Goal: Share content: Share content

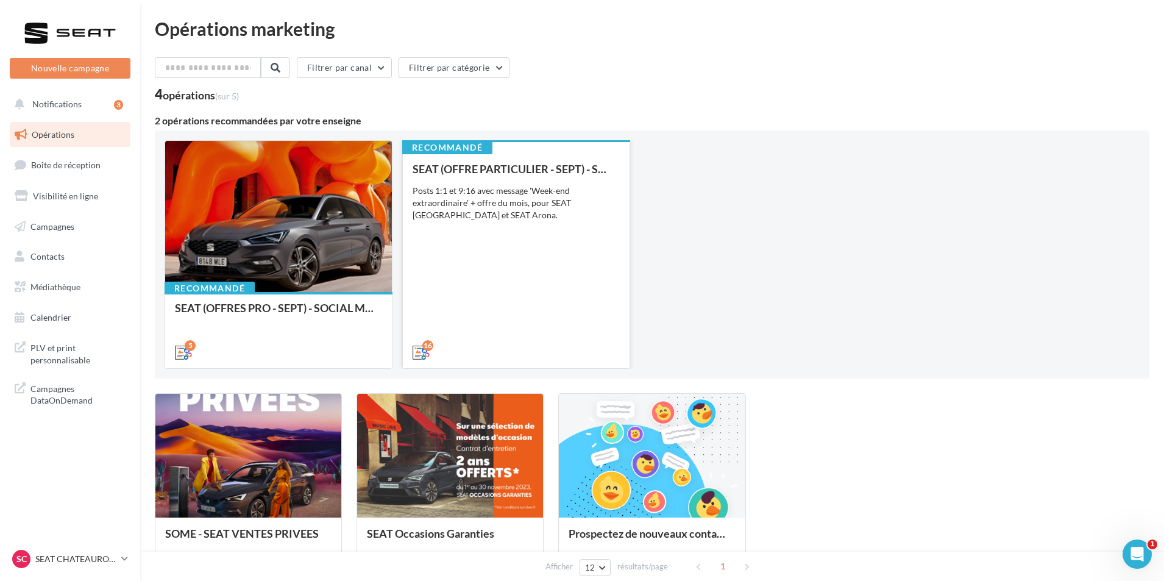
click at [503, 285] on div "SEAT (OFFRE PARTICULIER - SEPT) - SOCIAL MEDIA Posts 1:1 et 9:16 avec message '…" at bounding box center [515, 260] width 207 height 194
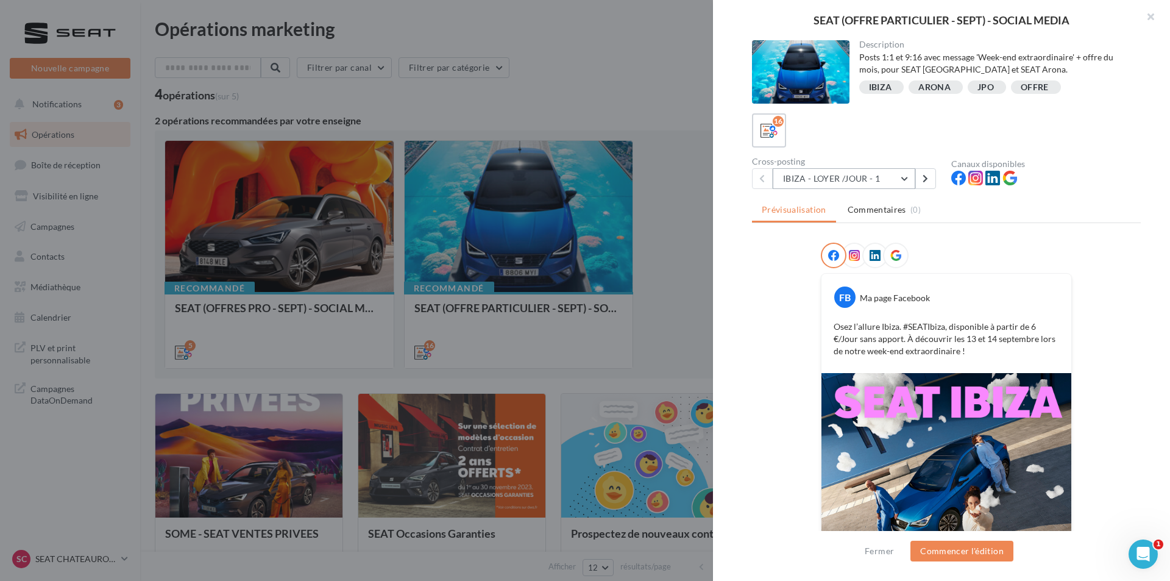
click at [869, 174] on button "IBIZA - LOYER /JOUR - 1" at bounding box center [843, 178] width 143 height 21
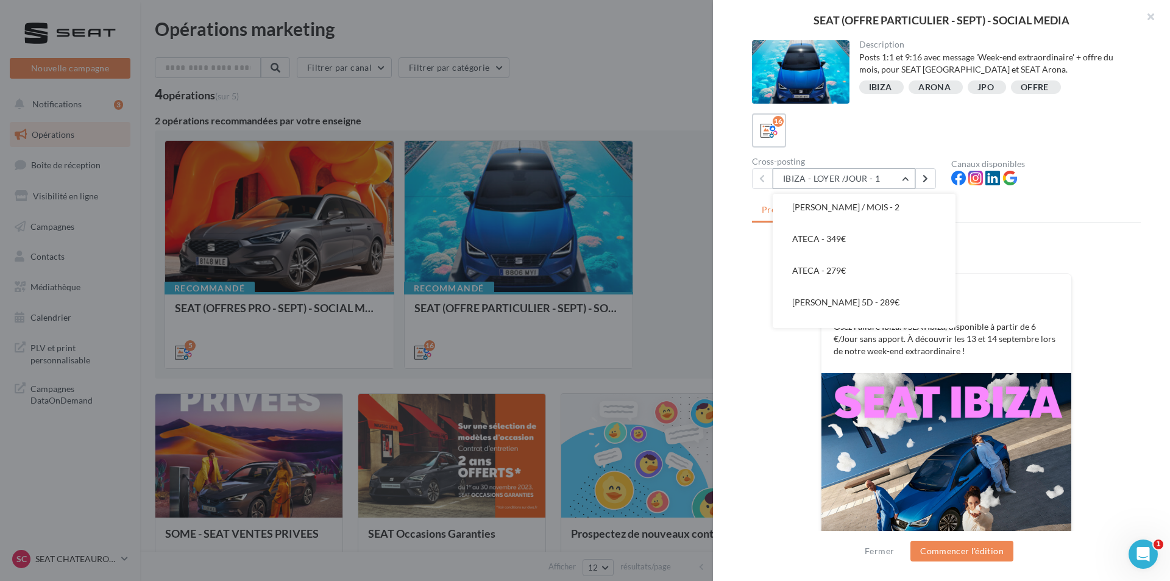
scroll to position [366, 0]
click at [871, 277] on button "[PERSON_NAME] 5D - 289€" at bounding box center [863, 280] width 183 height 32
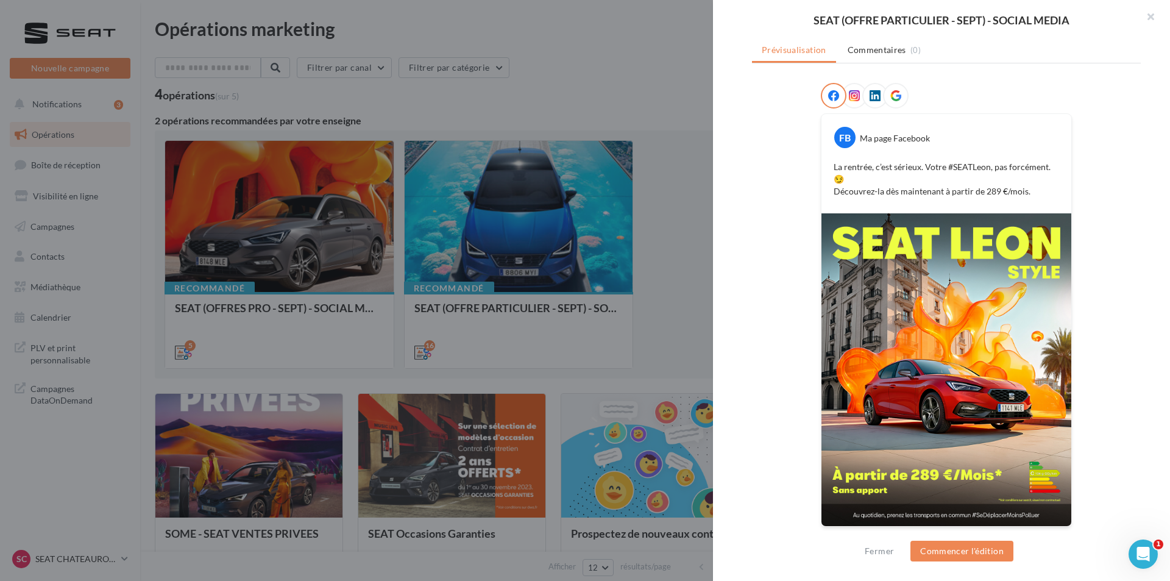
scroll to position [99, 0]
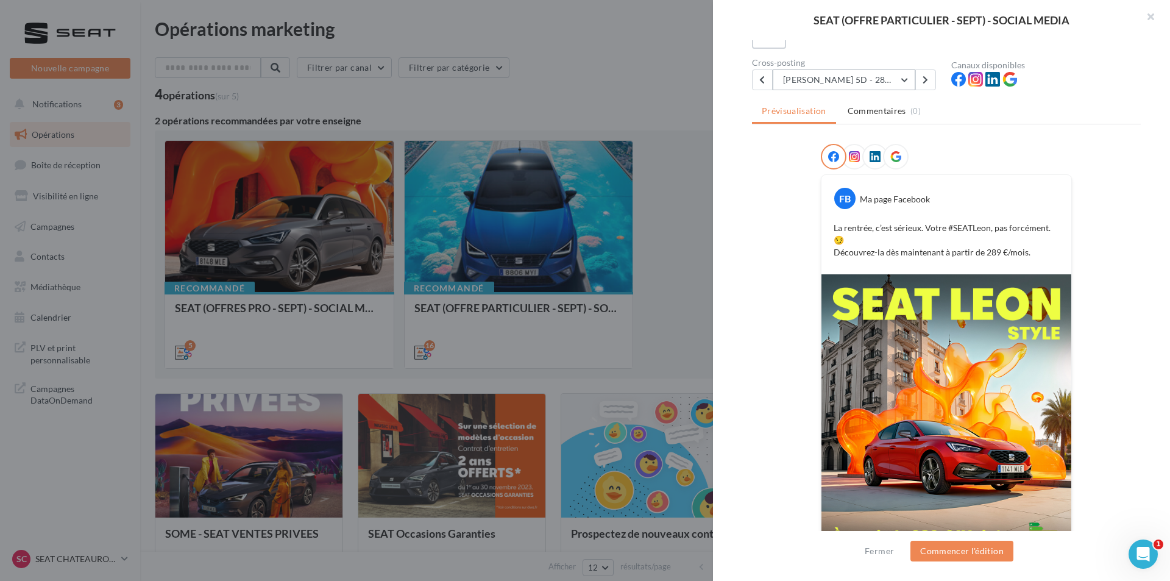
click at [887, 80] on button "[PERSON_NAME] 5D - 289€" at bounding box center [843, 79] width 143 height 21
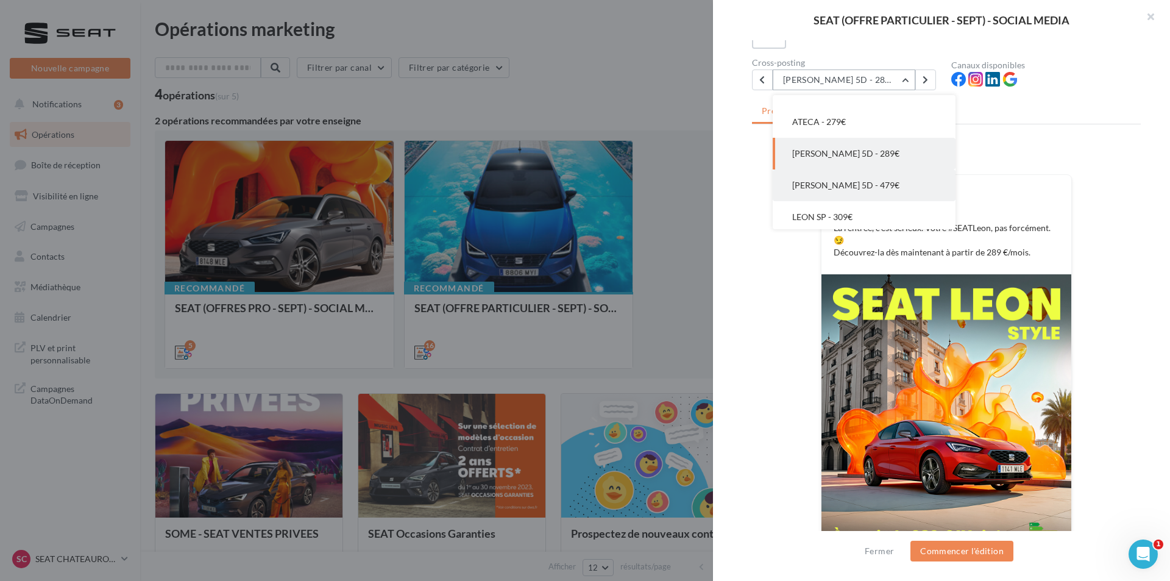
scroll to position [397, 0]
click at [896, 183] on button "[PERSON_NAME] 5D - 479€" at bounding box center [863, 182] width 183 height 32
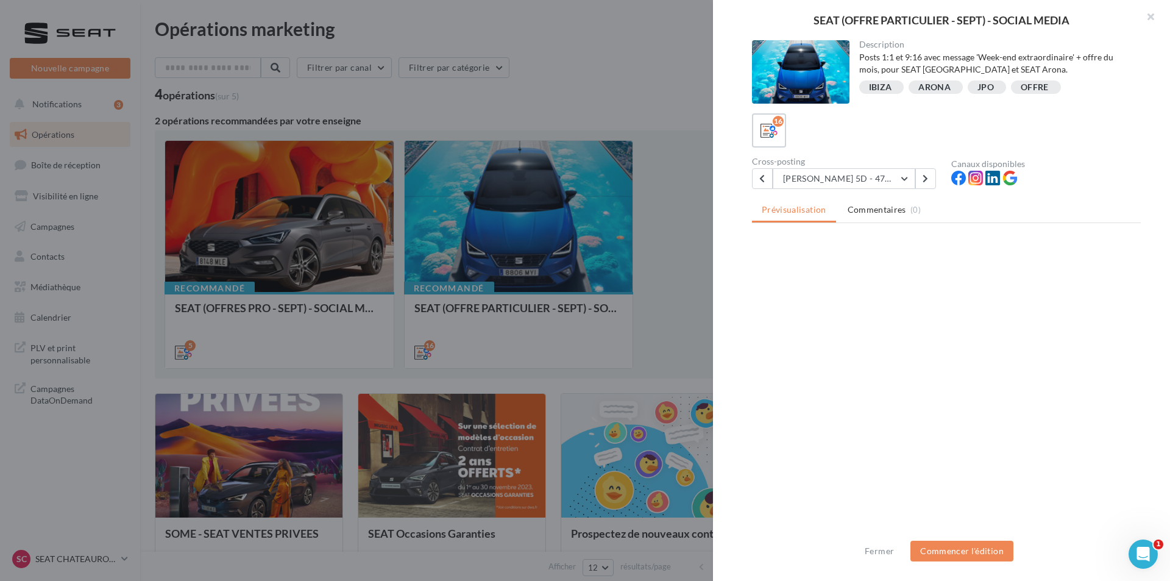
scroll to position [0, 0]
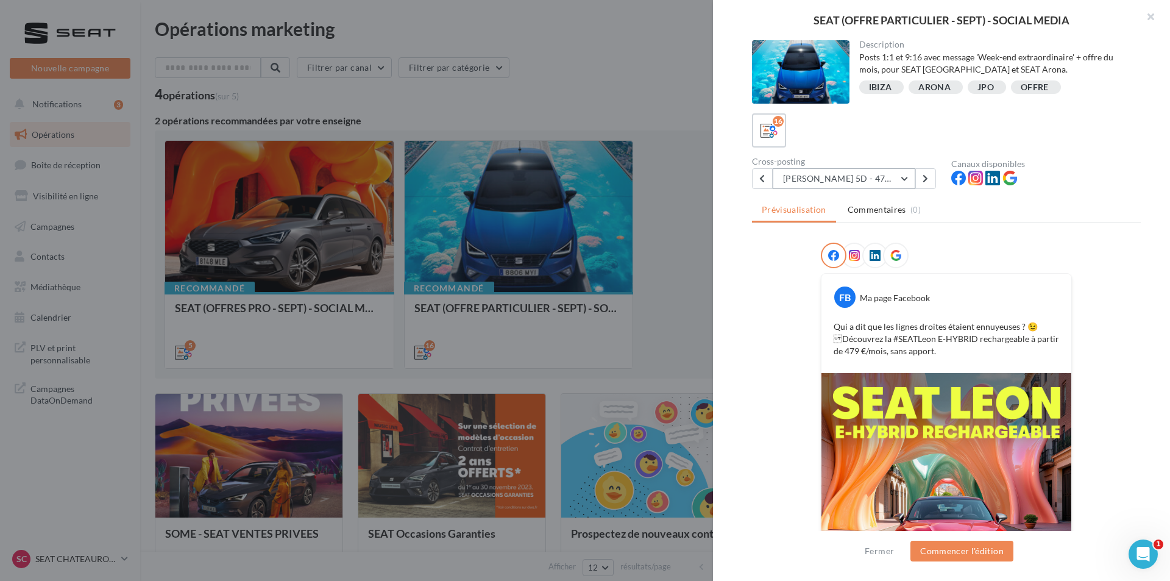
click at [868, 178] on button "[PERSON_NAME] 5D - 479€" at bounding box center [843, 178] width 143 height 21
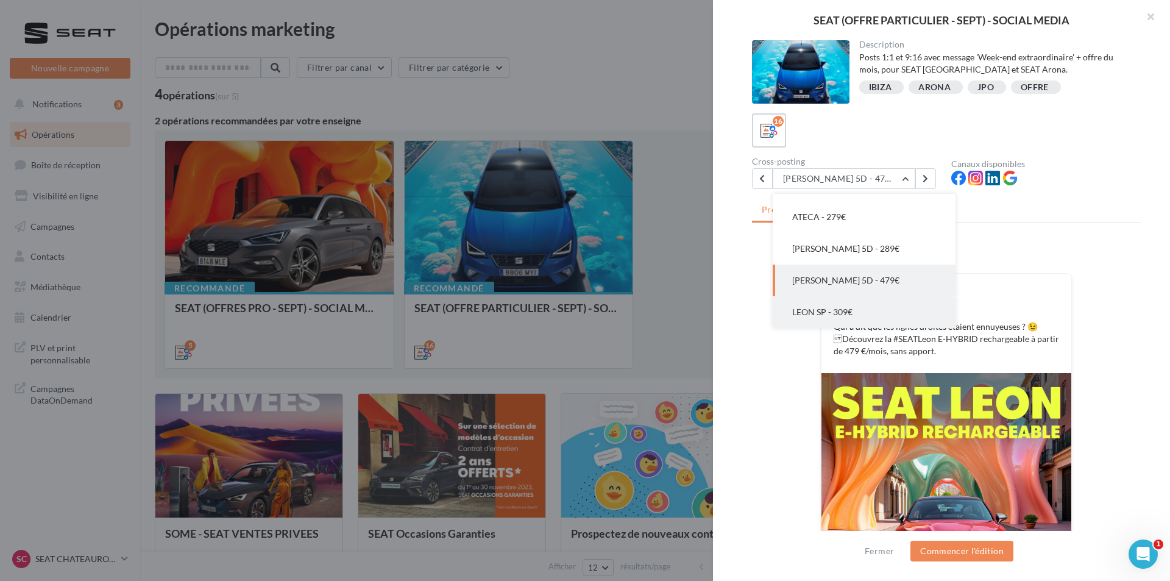
click at [855, 305] on button "LEON SP - 309€" at bounding box center [863, 312] width 183 height 32
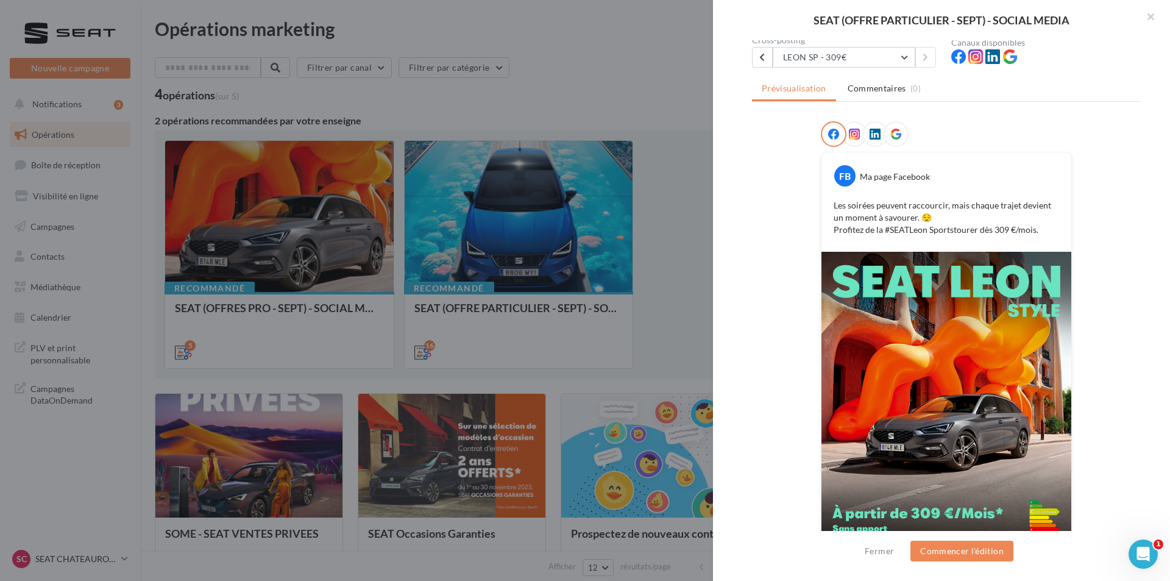
scroll to position [122, 0]
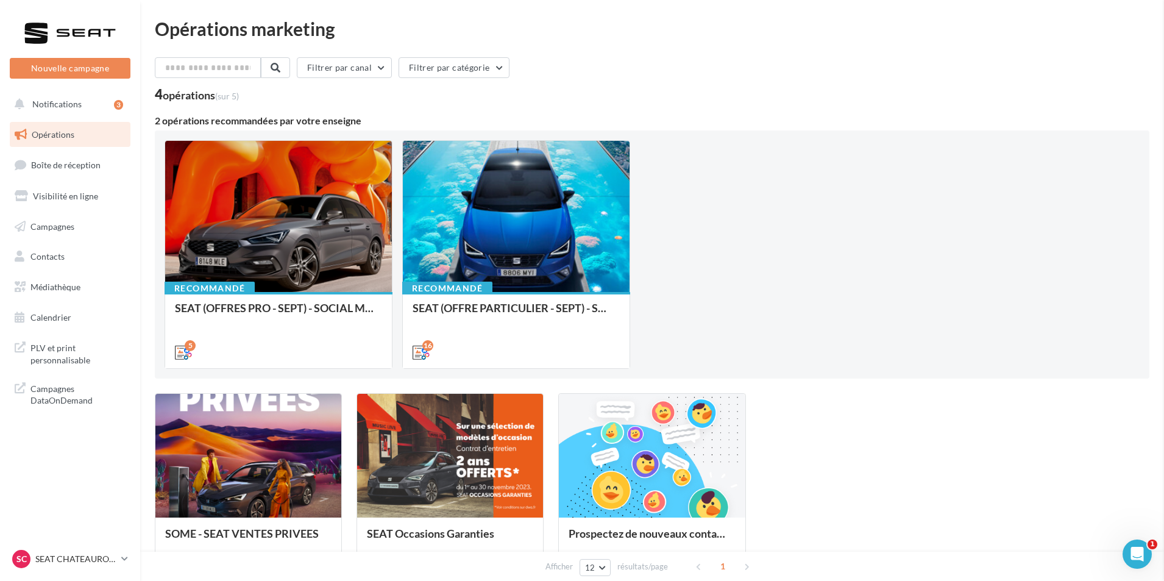
click at [339, 295] on div "Recommandé SEAT (OFFRES PRO - SEPT) - SOCIAL MEDIA" at bounding box center [278, 329] width 227 height 75
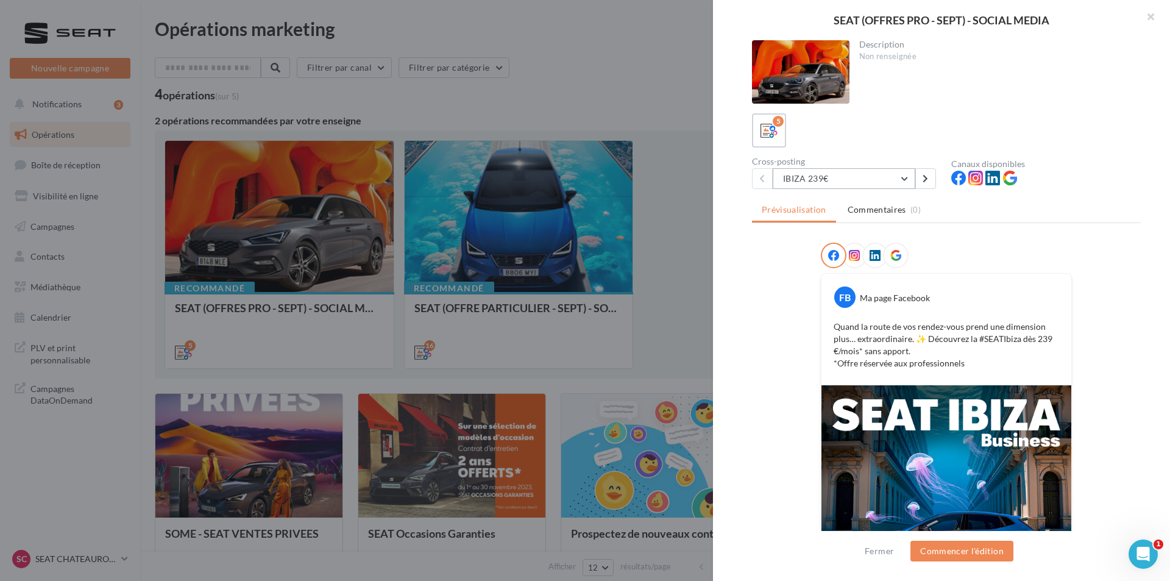
click at [883, 173] on button "IBIZA 239€" at bounding box center [843, 178] width 143 height 21
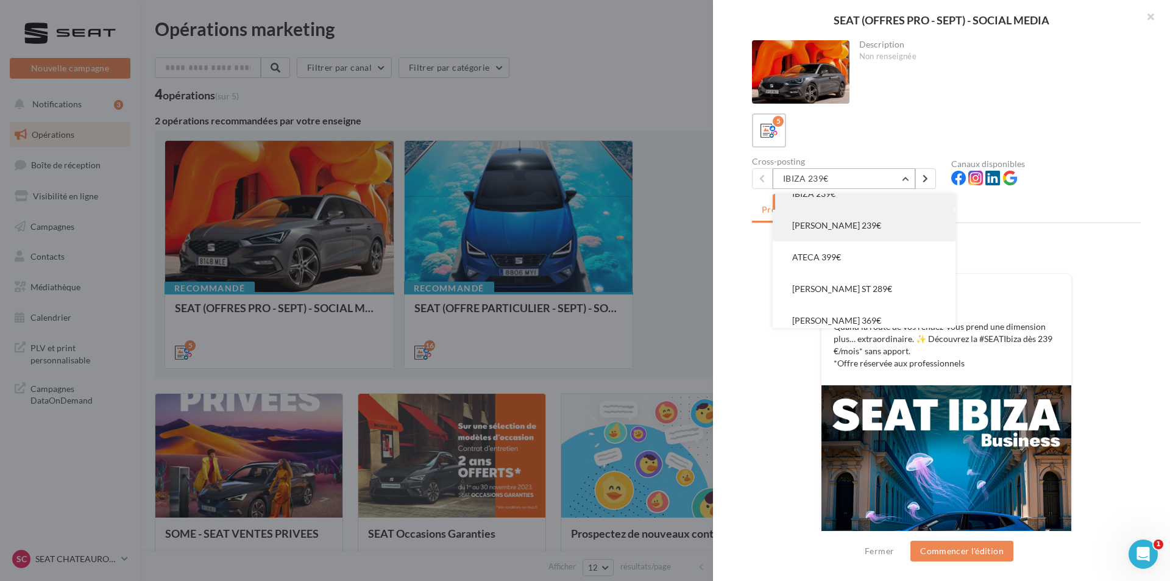
scroll to position [24, 0]
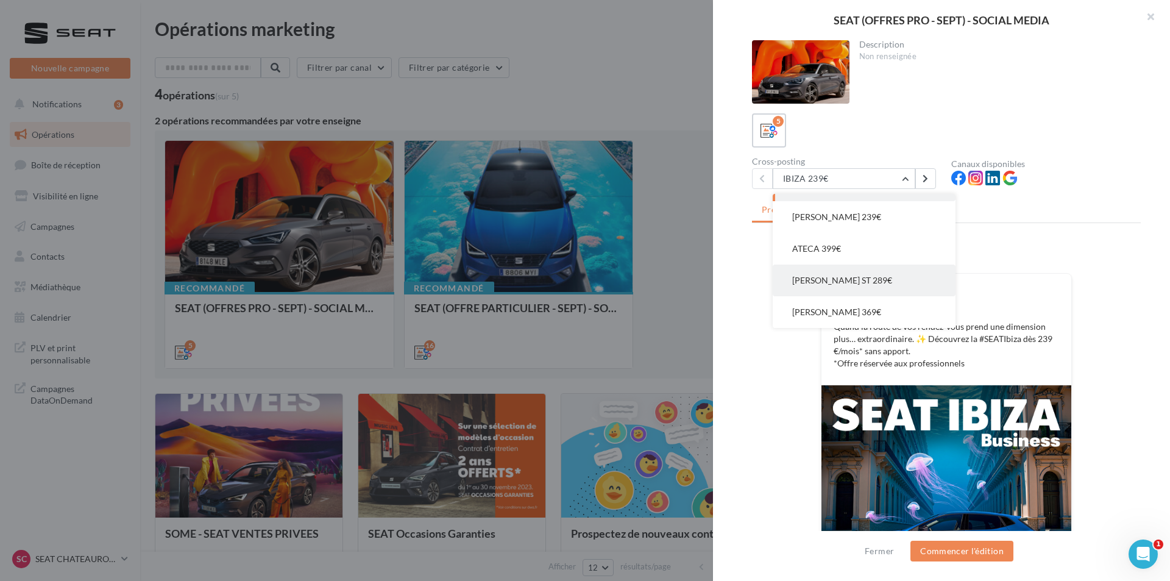
click at [861, 284] on button "[PERSON_NAME] ST 289€" at bounding box center [863, 280] width 183 height 32
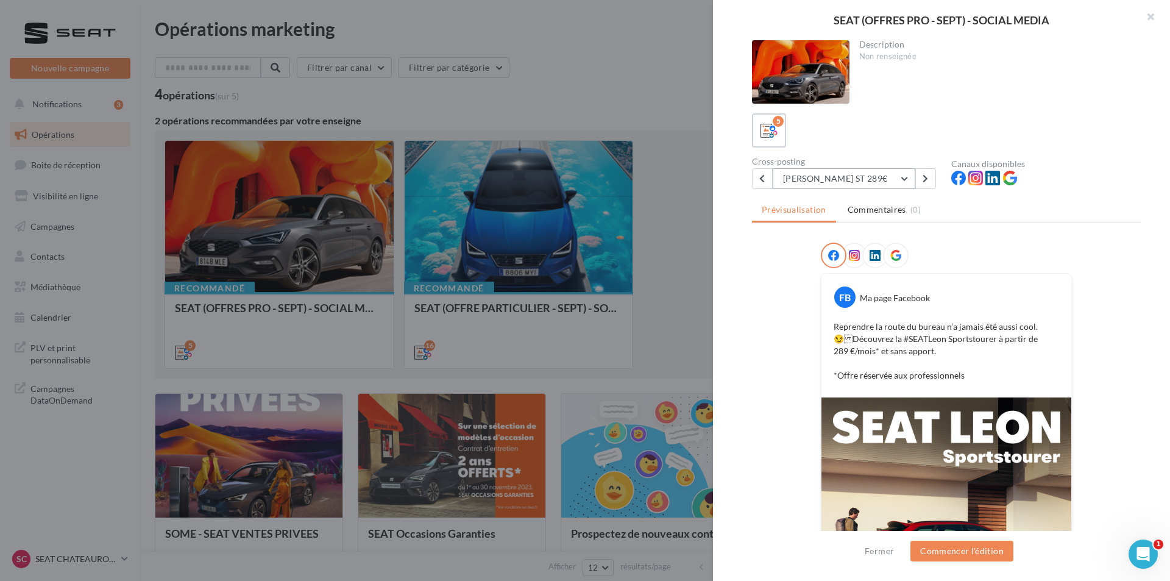
click at [877, 186] on button "[PERSON_NAME] ST 289€" at bounding box center [843, 178] width 143 height 21
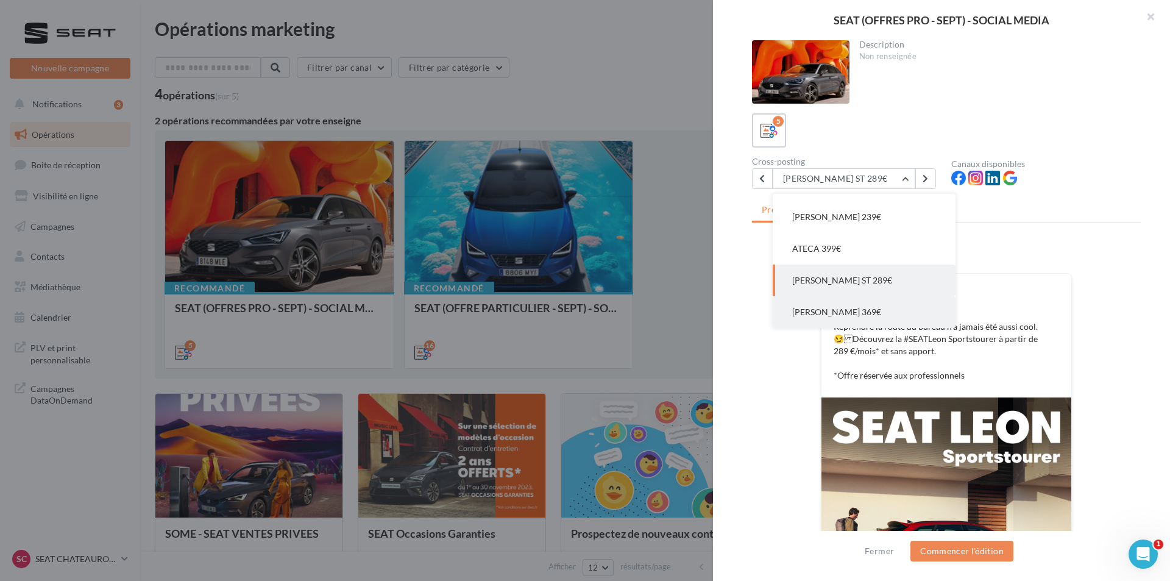
click at [880, 311] on button "[PERSON_NAME] 369€" at bounding box center [863, 312] width 183 height 32
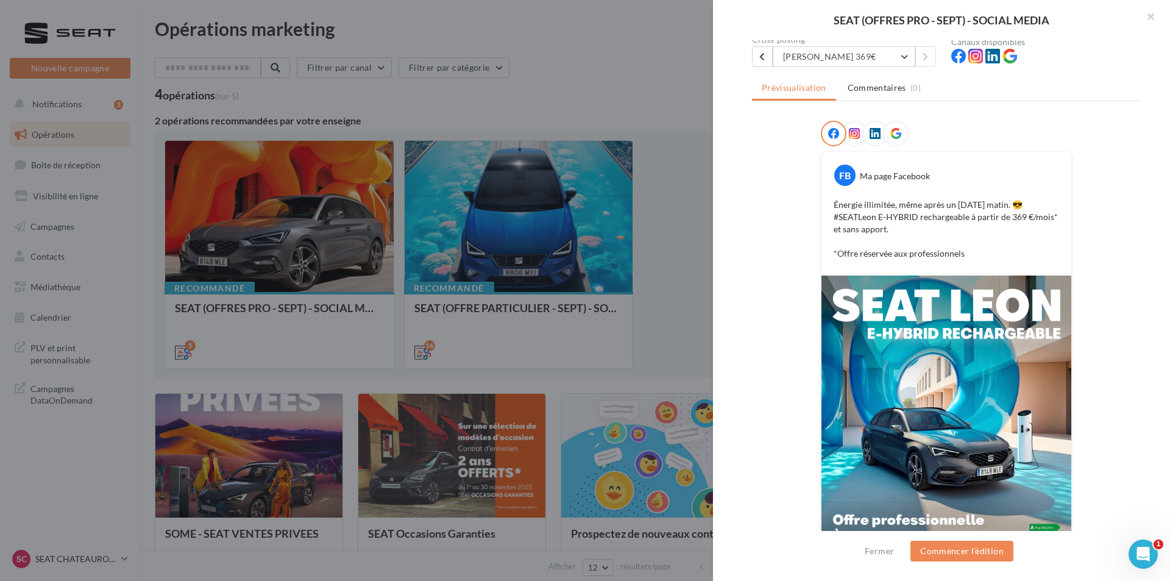
scroll to position [183, 0]
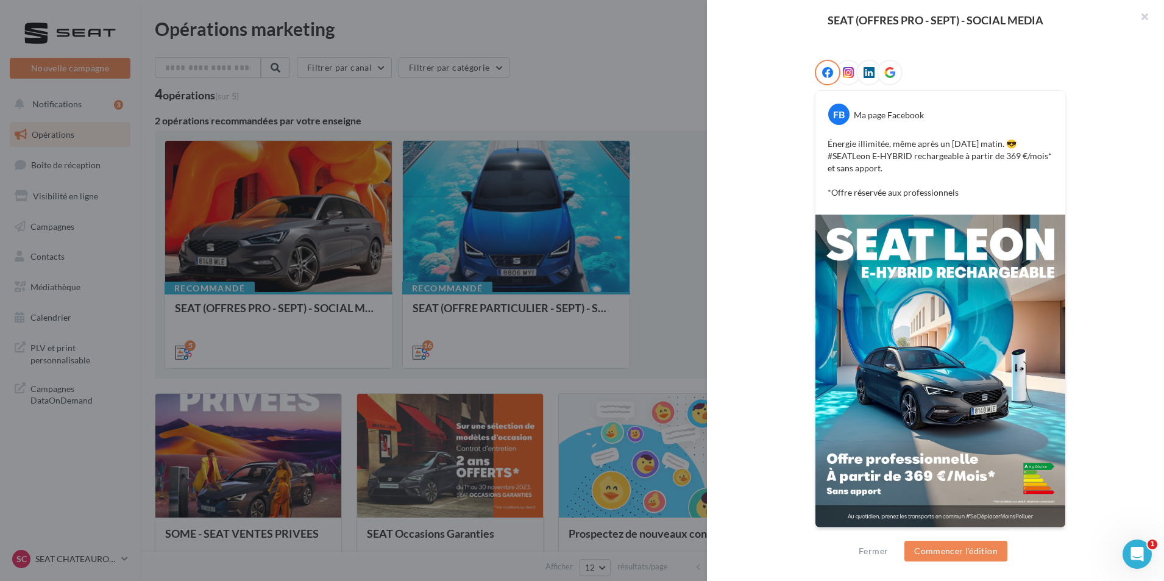
click at [640, 292] on div at bounding box center [582, 290] width 1164 height 581
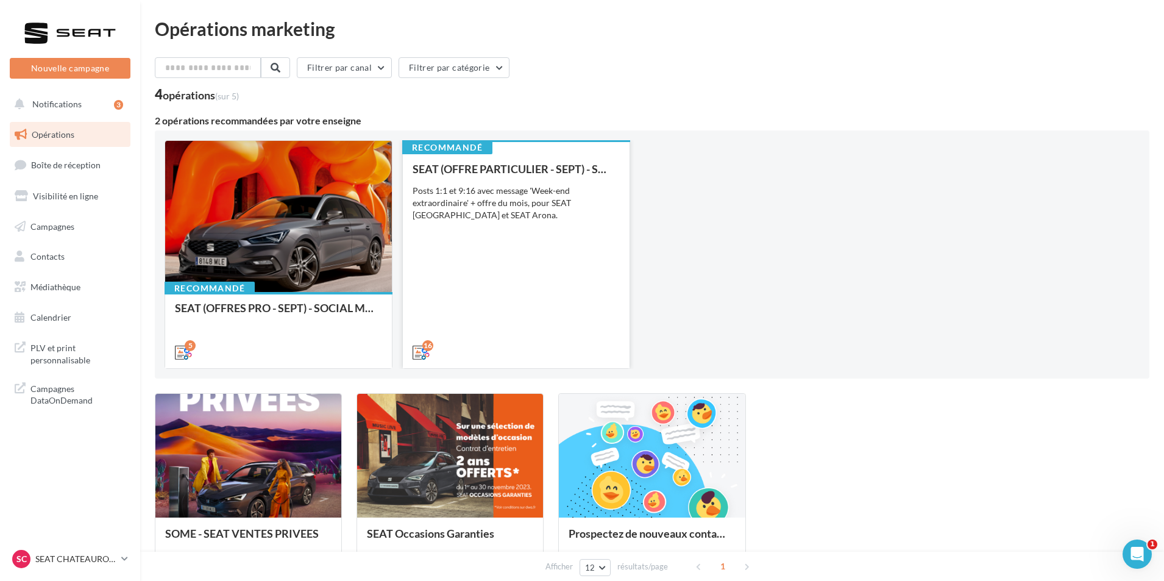
click at [549, 297] on div "SEAT (OFFRE PARTICULIER - SEPT) - SOCIAL MEDIA Posts 1:1 et 9:16 avec message '…" at bounding box center [515, 260] width 207 height 194
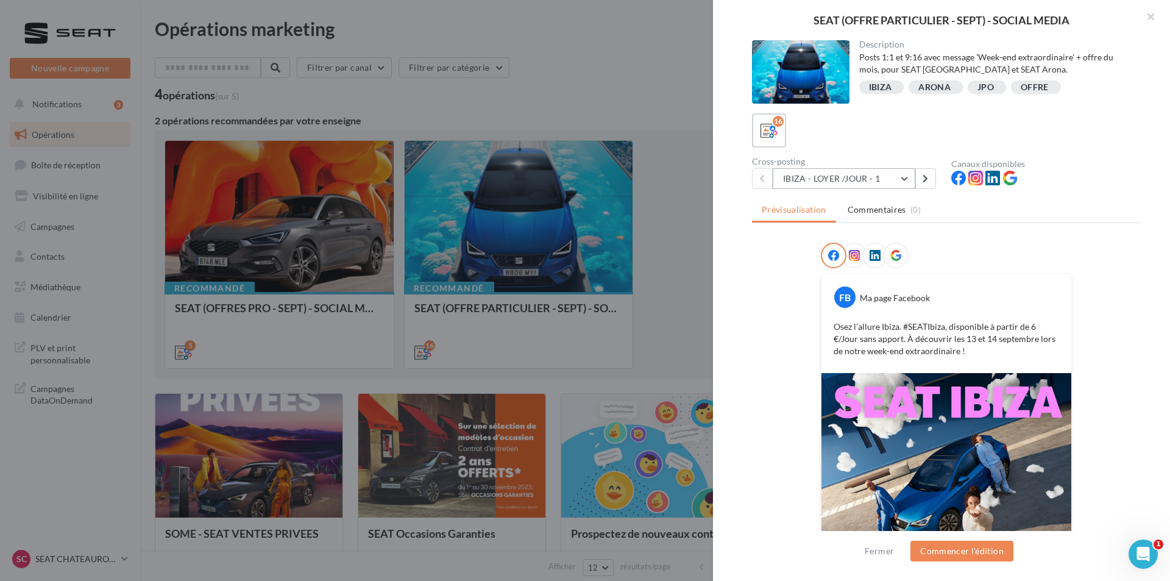
click at [805, 177] on button "IBIZA - LOYER /JOUR - 1" at bounding box center [843, 178] width 143 height 21
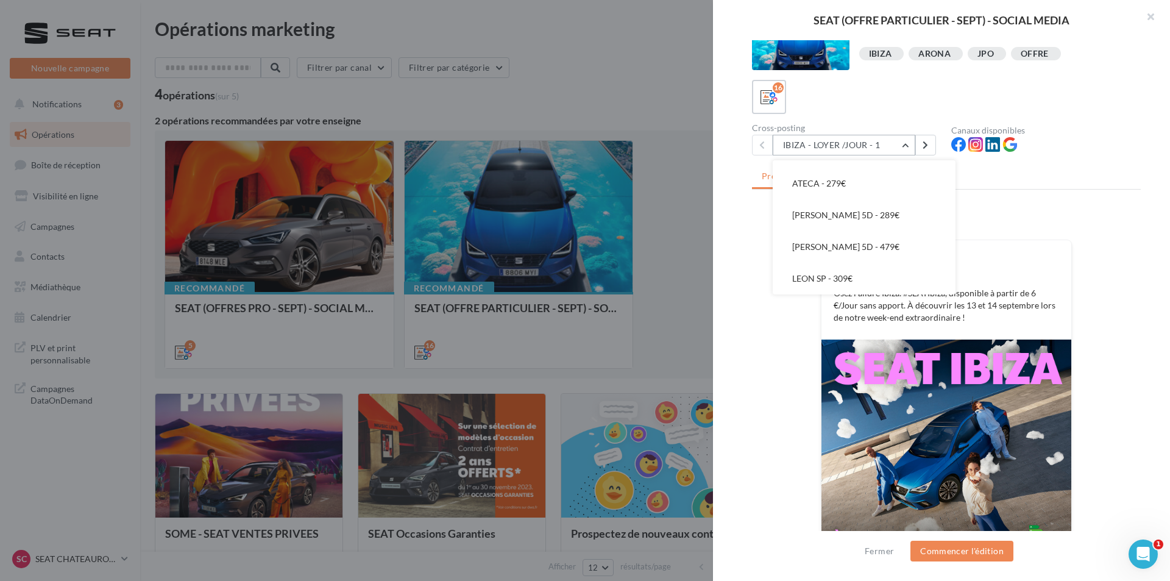
scroll to position [61, 0]
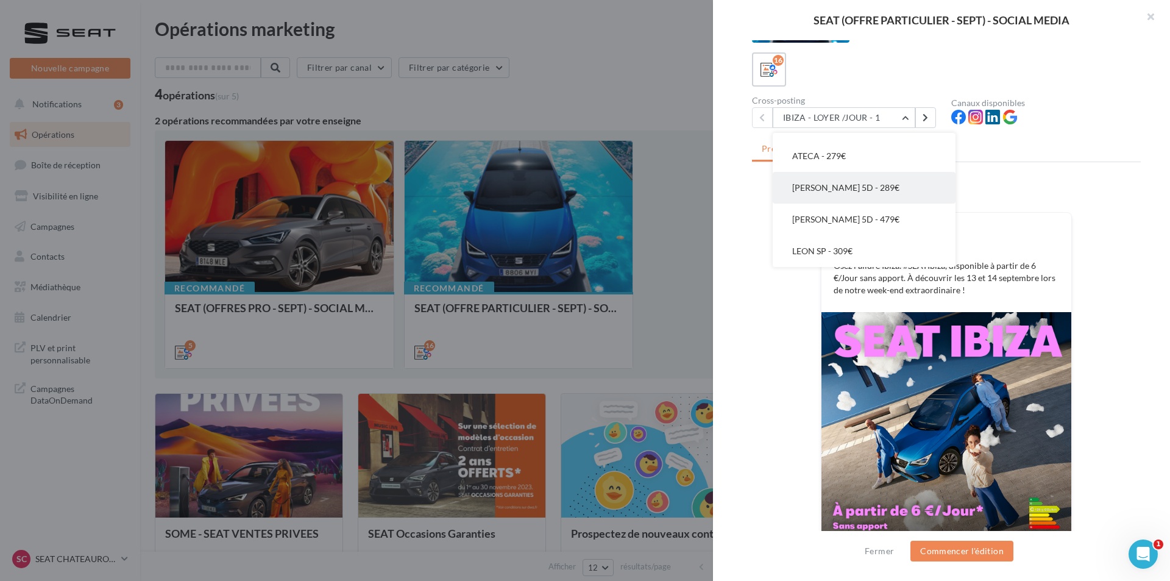
click at [859, 182] on button "[PERSON_NAME] 5D - 289€" at bounding box center [863, 188] width 183 height 32
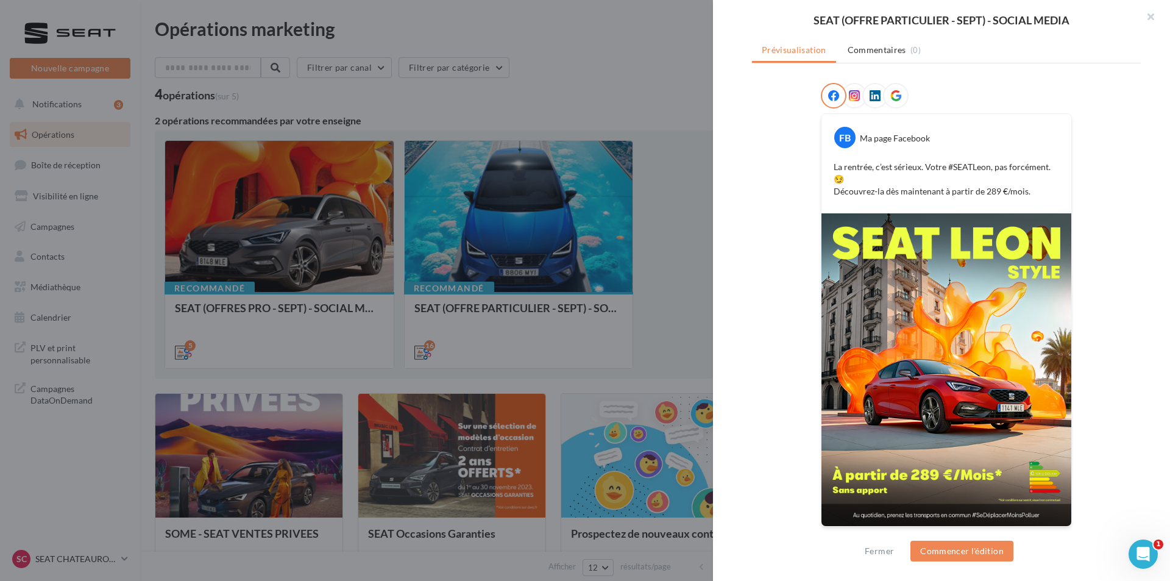
scroll to position [99, 0]
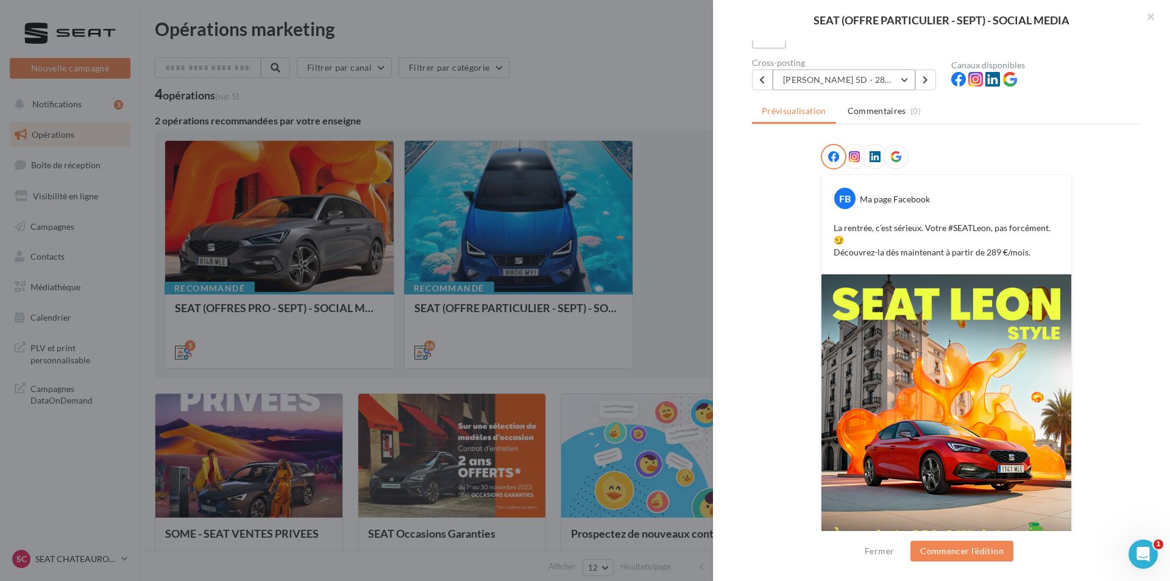
click at [854, 83] on button "[PERSON_NAME] 5D - 289€" at bounding box center [843, 79] width 143 height 21
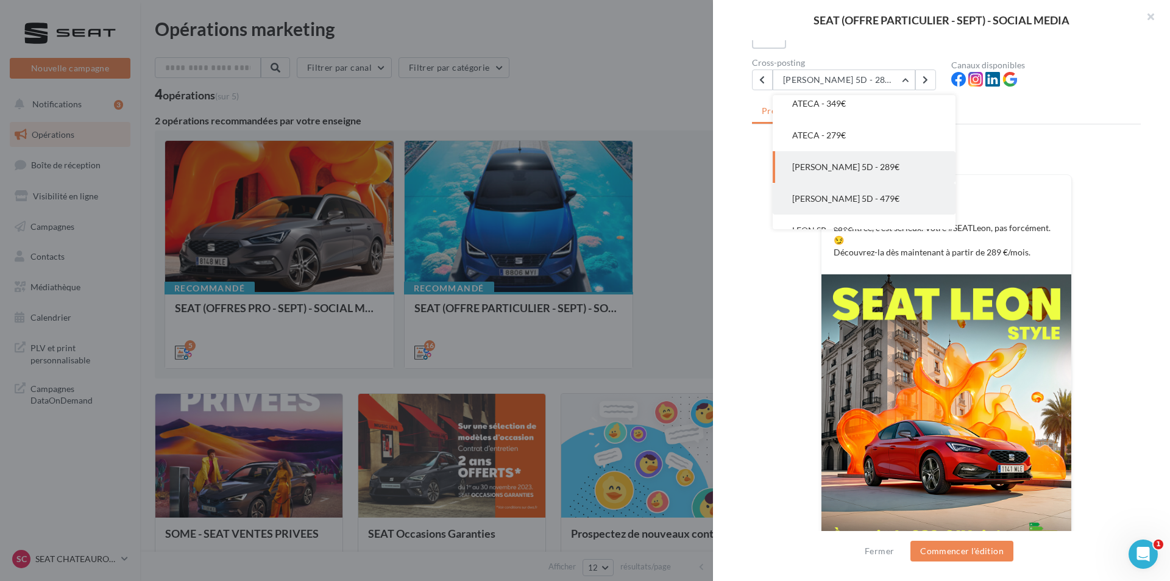
click at [874, 196] on button "[PERSON_NAME] 5D - 479€" at bounding box center [863, 199] width 183 height 32
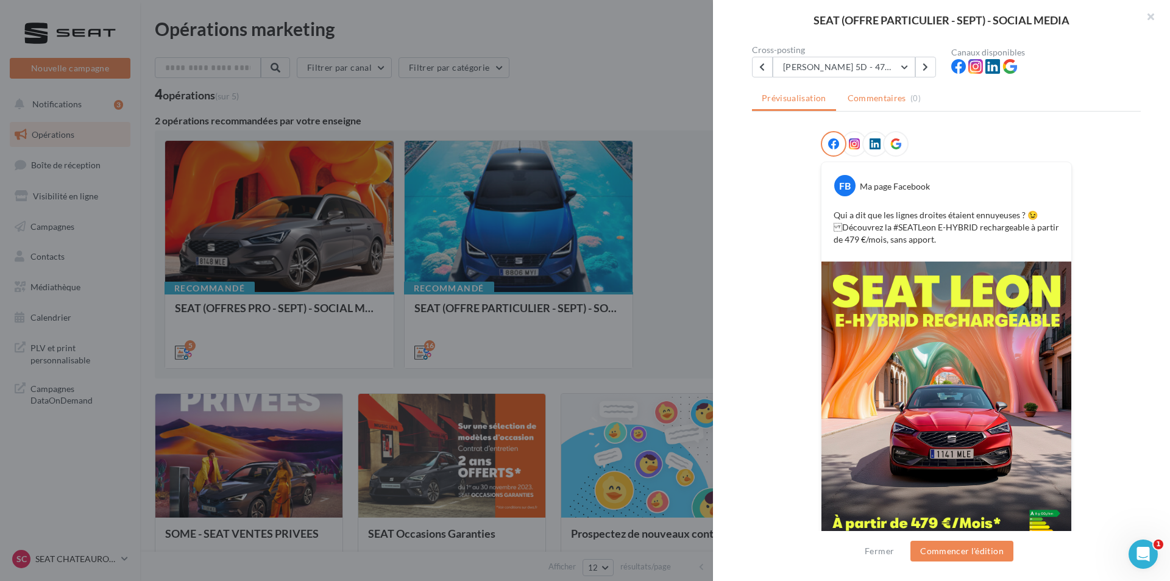
scroll to position [38, 0]
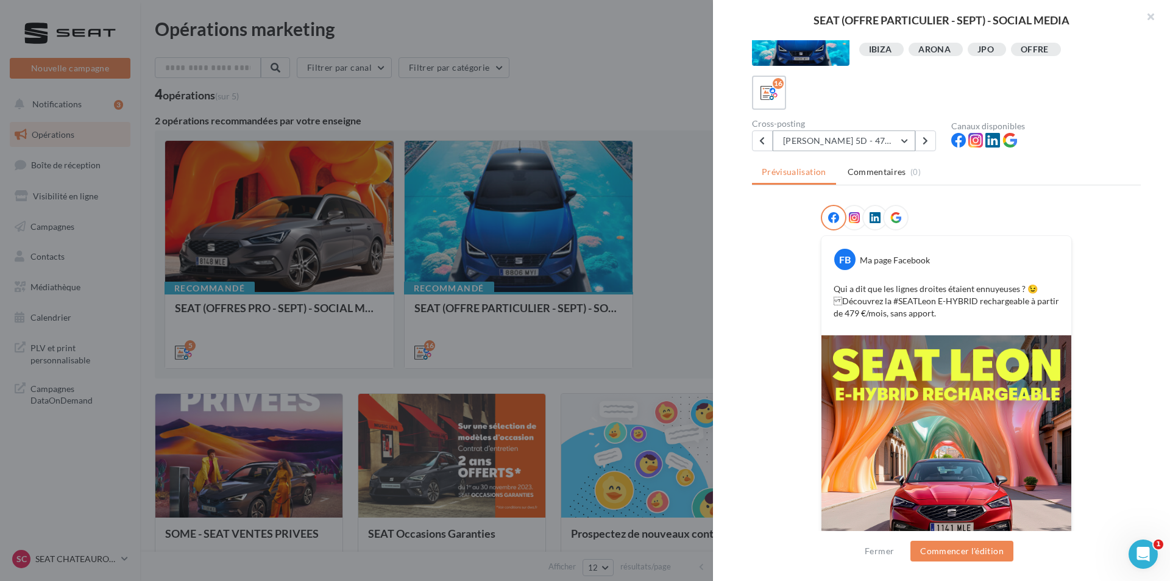
click at [848, 147] on button "[PERSON_NAME] 5D - 479€" at bounding box center [843, 140] width 143 height 21
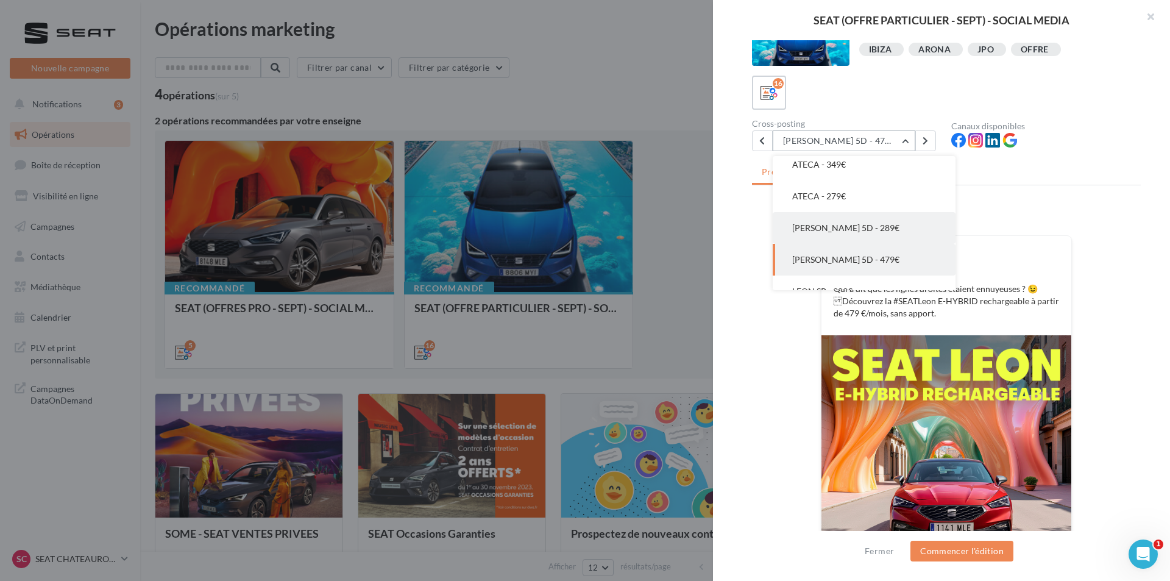
scroll to position [397, 0]
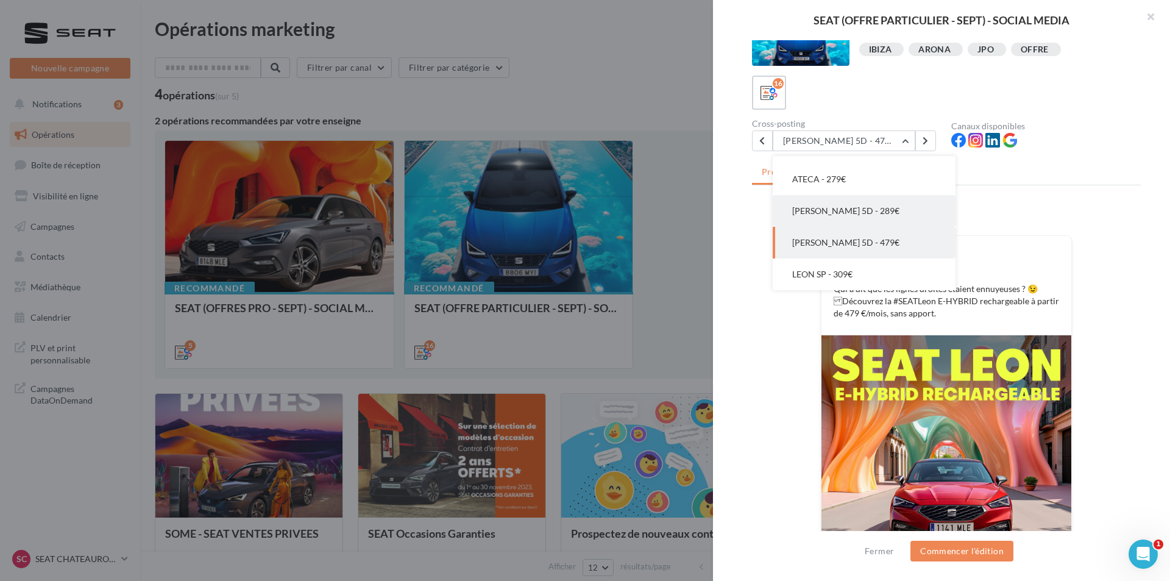
click at [852, 211] on span "[PERSON_NAME] 5D - 289€" at bounding box center [845, 210] width 107 height 10
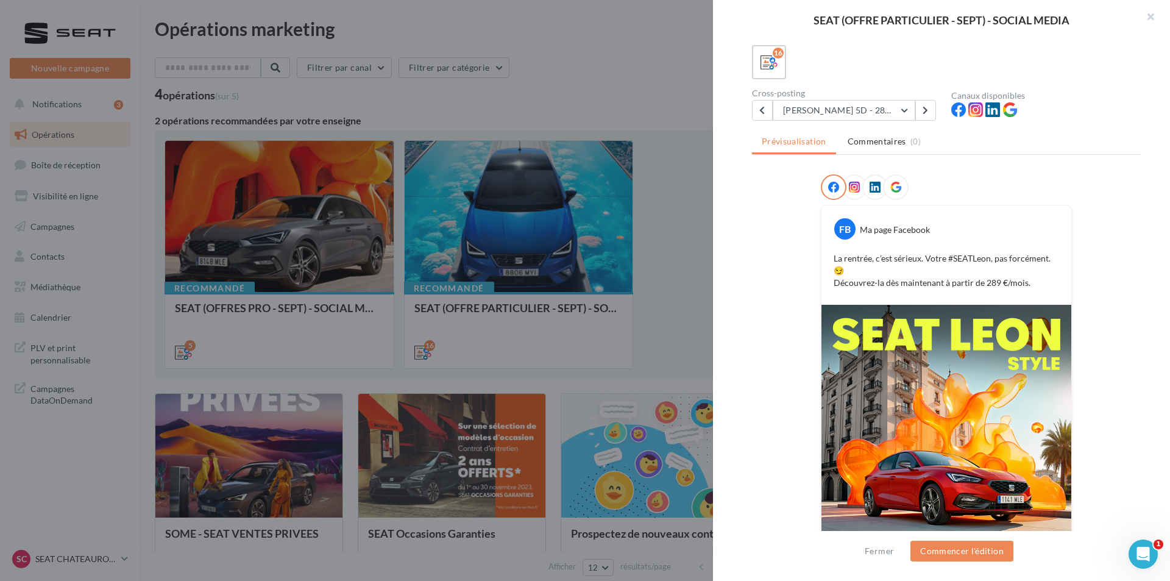
scroll to position [122, 0]
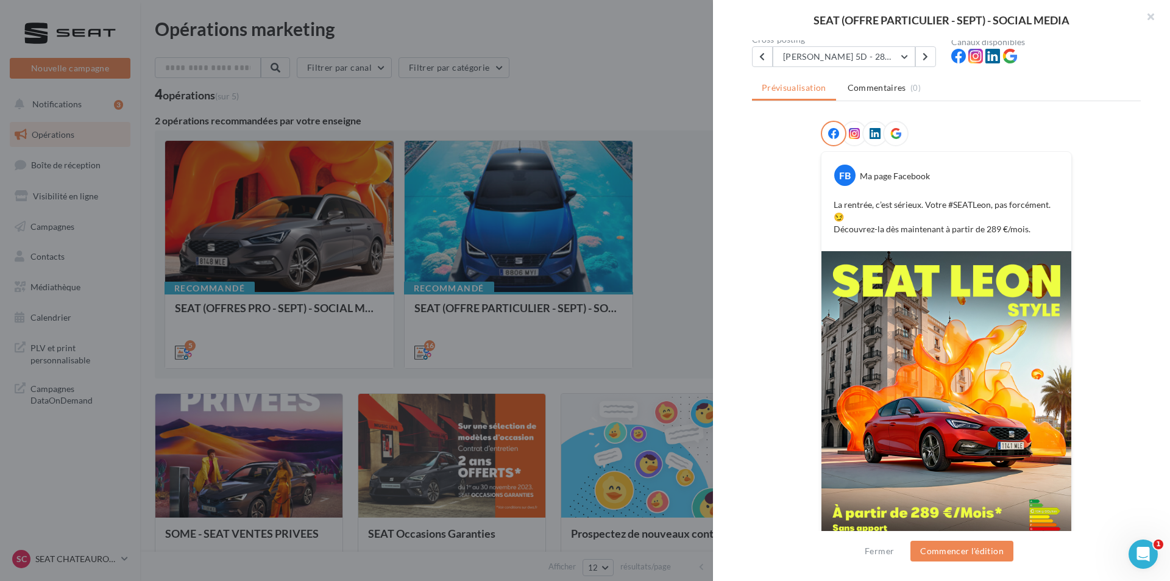
click at [872, 244] on div "FB Ma page Facebook La rentrée, c’est sérieux. Votre #SEATLeon, pas forcément. …" at bounding box center [946, 201] width 250 height 99
click at [840, 54] on button "[PERSON_NAME] 5D - 289€" at bounding box center [843, 56] width 143 height 21
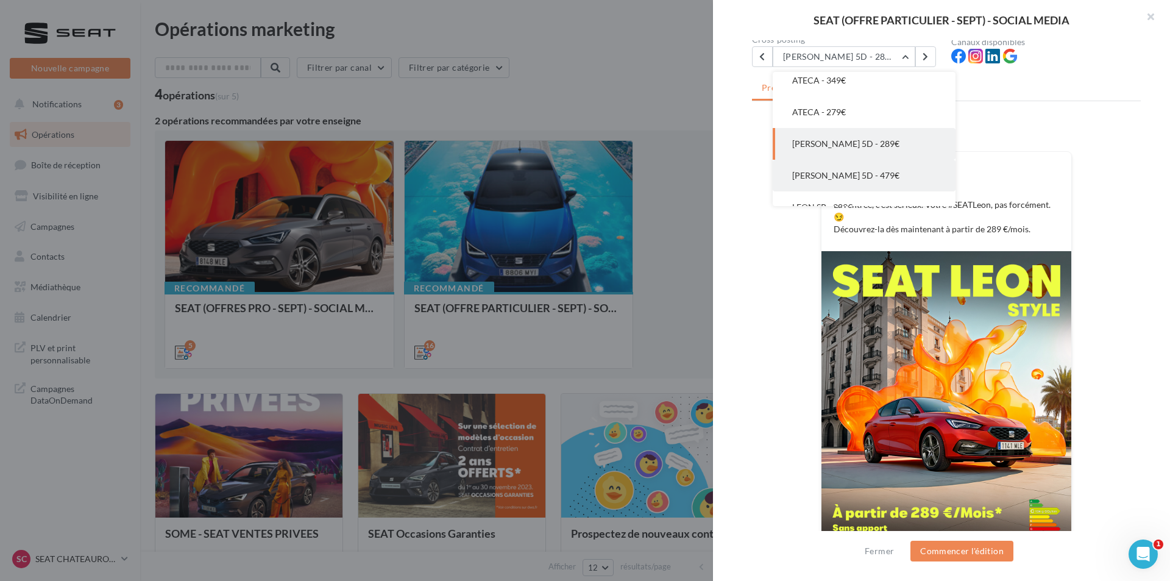
click at [836, 176] on span "[PERSON_NAME] 5D - 479€" at bounding box center [845, 175] width 107 height 10
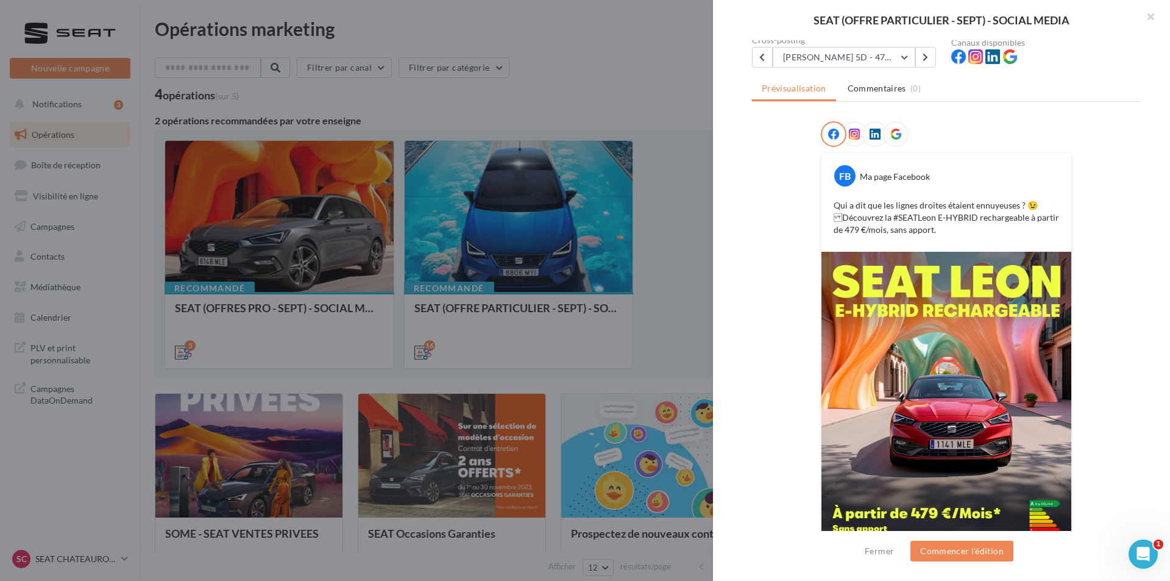
scroll to position [122, 0]
click at [871, 63] on button "[PERSON_NAME] 5D - 479€" at bounding box center [843, 56] width 143 height 21
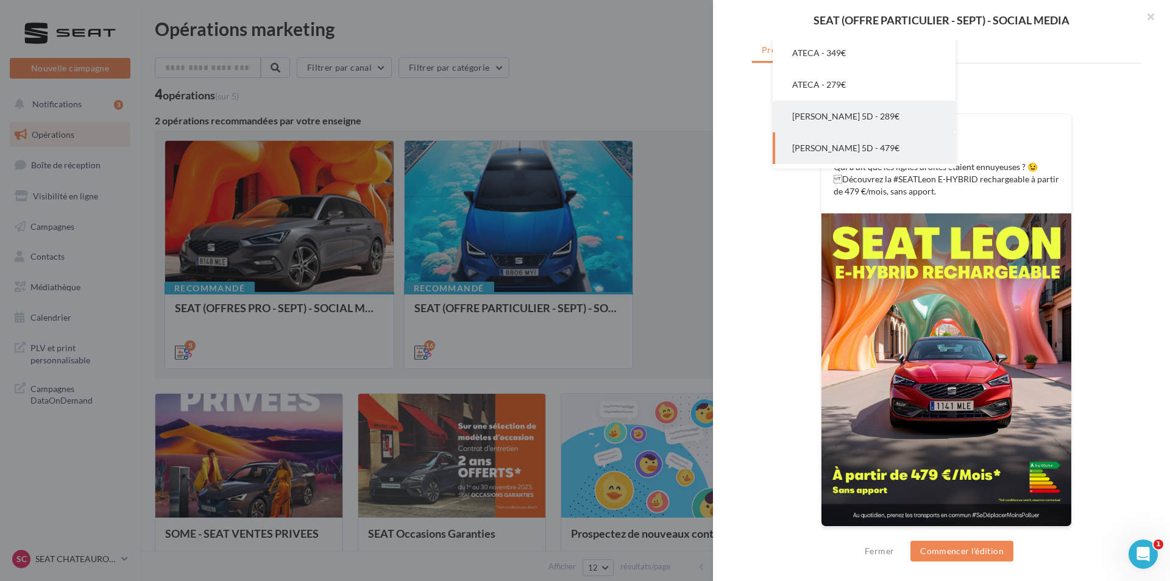
scroll to position [397, 0]
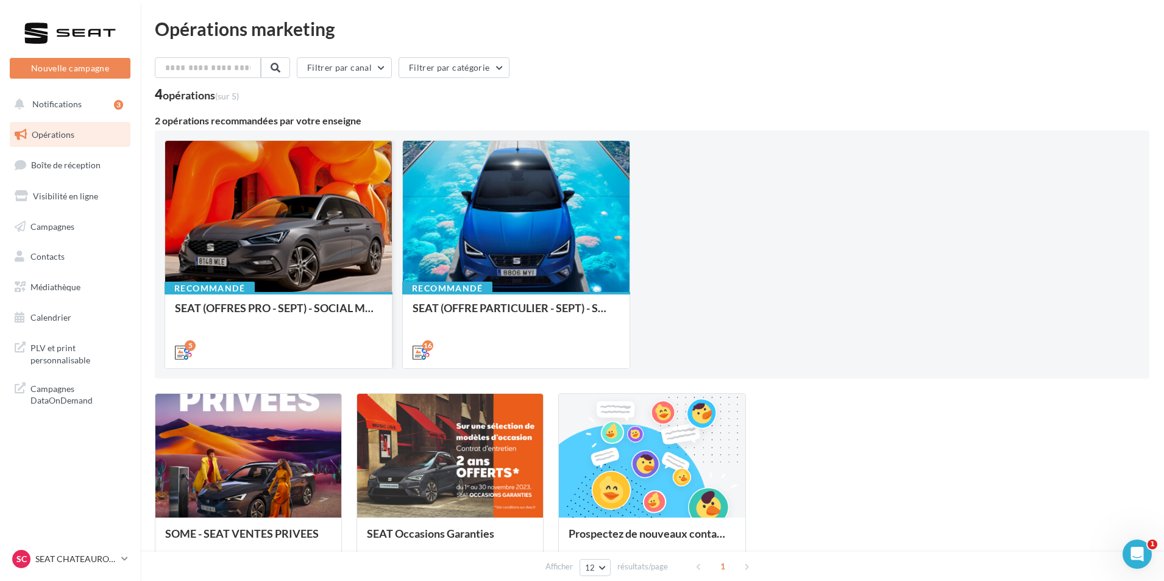
click at [318, 264] on div at bounding box center [278, 217] width 227 height 152
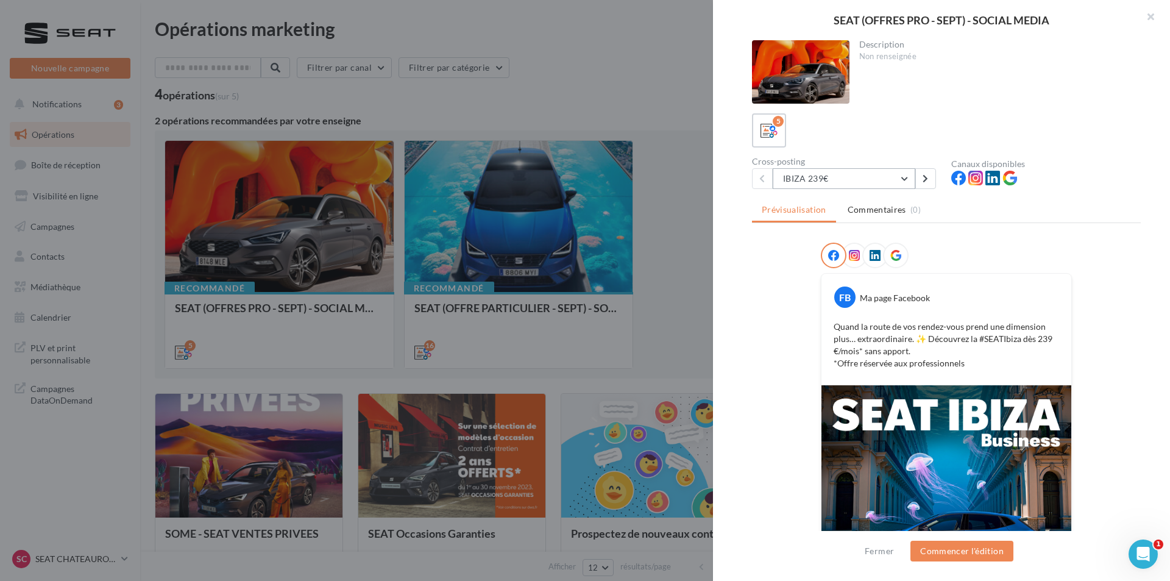
click at [813, 175] on button "IBIZA 239€" at bounding box center [843, 178] width 143 height 21
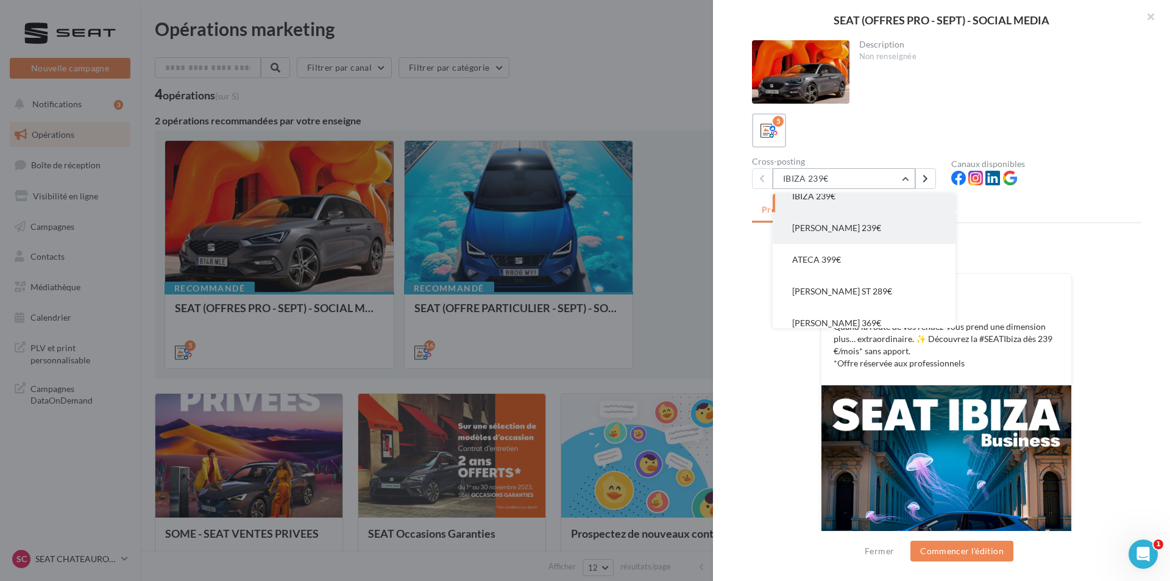
scroll to position [24, 0]
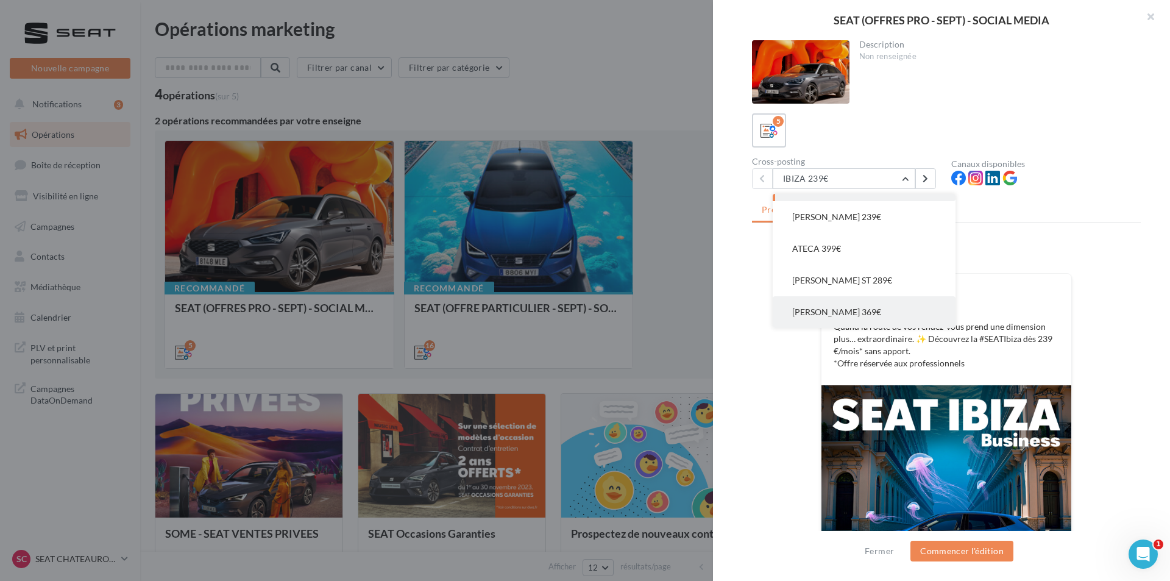
click at [874, 306] on button "[PERSON_NAME] 369€" at bounding box center [863, 312] width 183 height 32
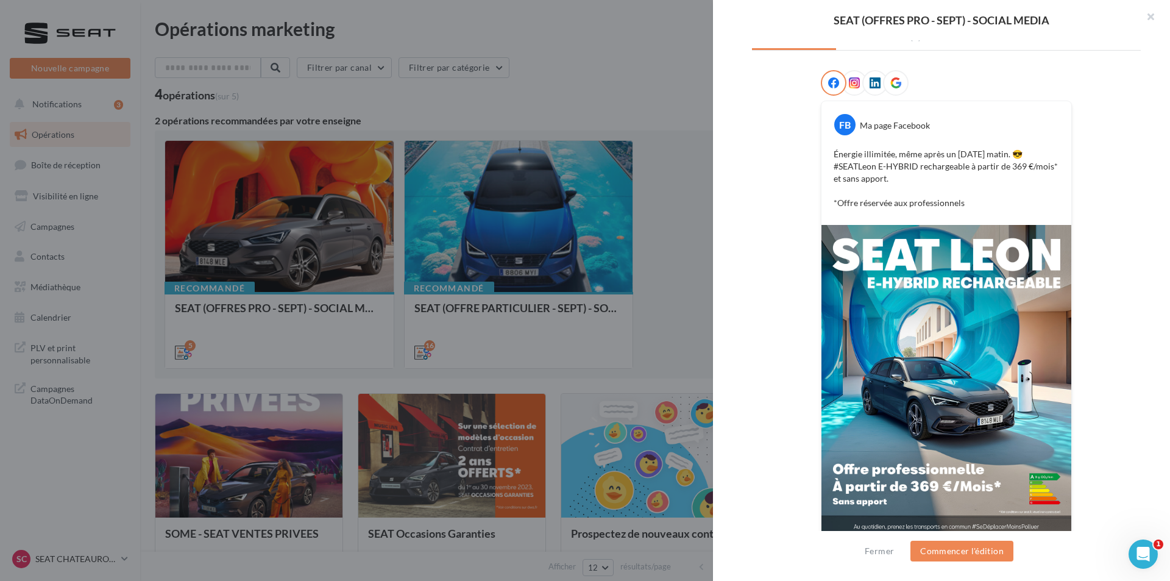
scroll to position [184, 0]
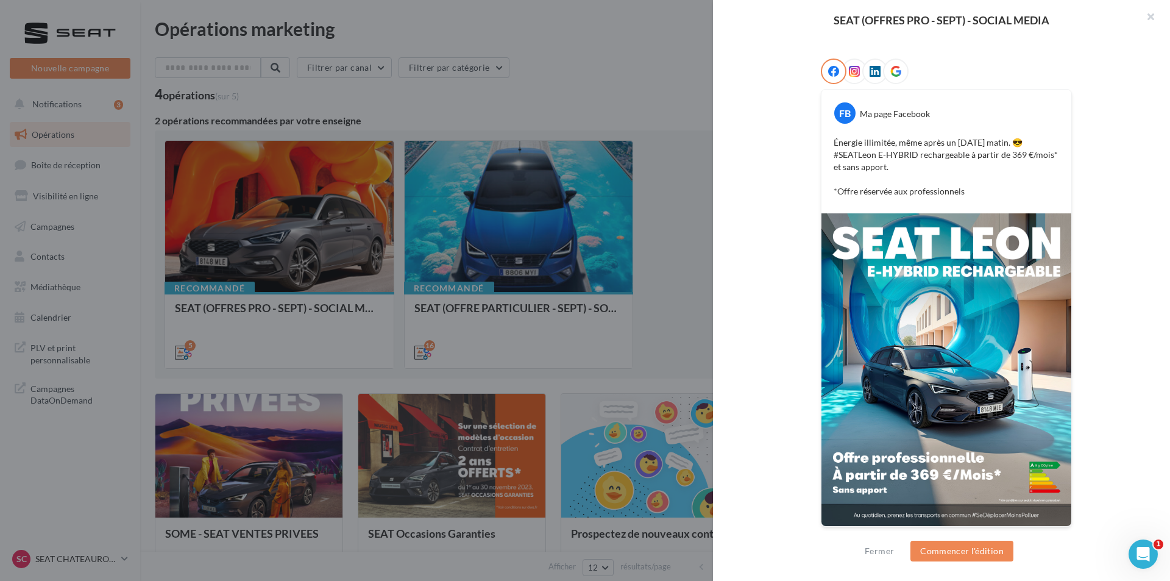
drag, startPoint x: 958, startPoint y: 384, endPoint x: 937, endPoint y: 370, distance: 24.7
click at [937, 370] on img at bounding box center [946, 369] width 250 height 313
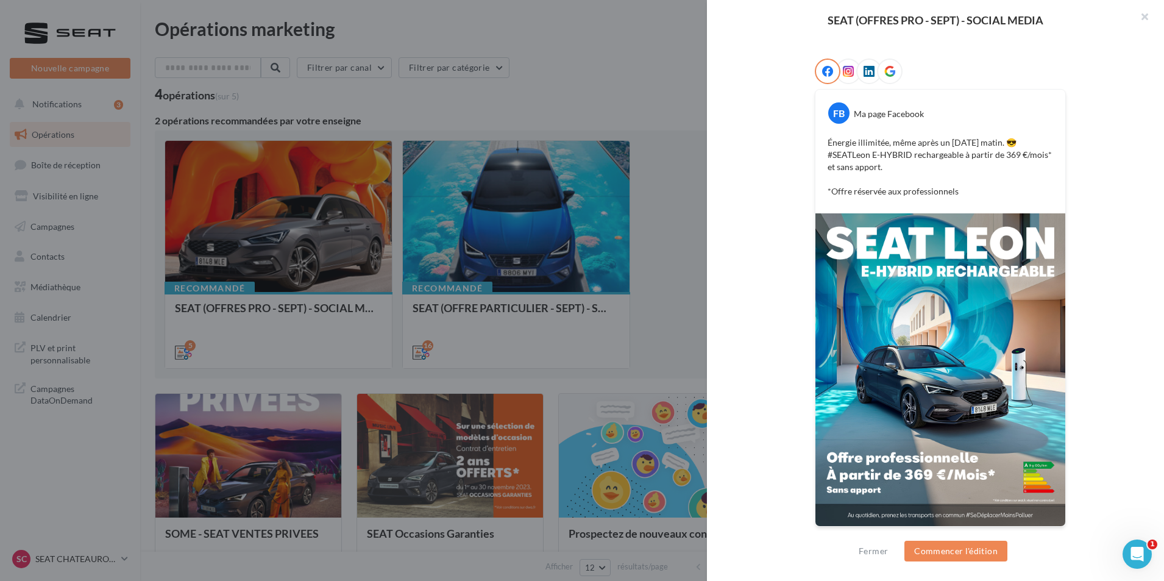
click at [495, 228] on div at bounding box center [582, 290] width 1164 height 581
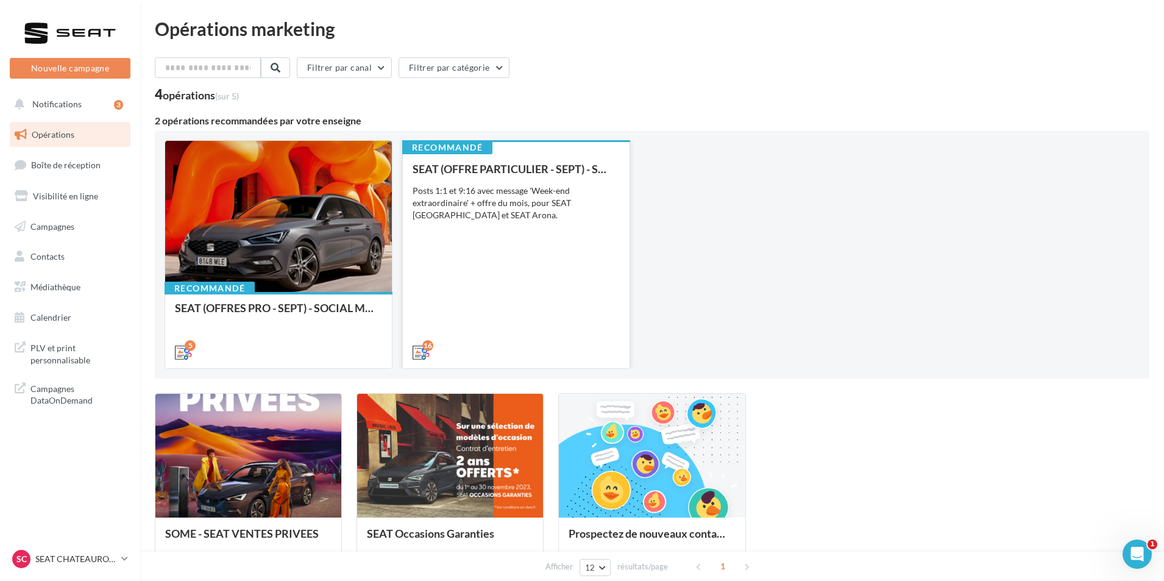
click at [526, 309] on div "SEAT (OFFRE PARTICULIER - SEPT) - SOCIAL MEDIA Posts 1:1 et 9:16 avec message '…" at bounding box center [515, 260] width 207 height 194
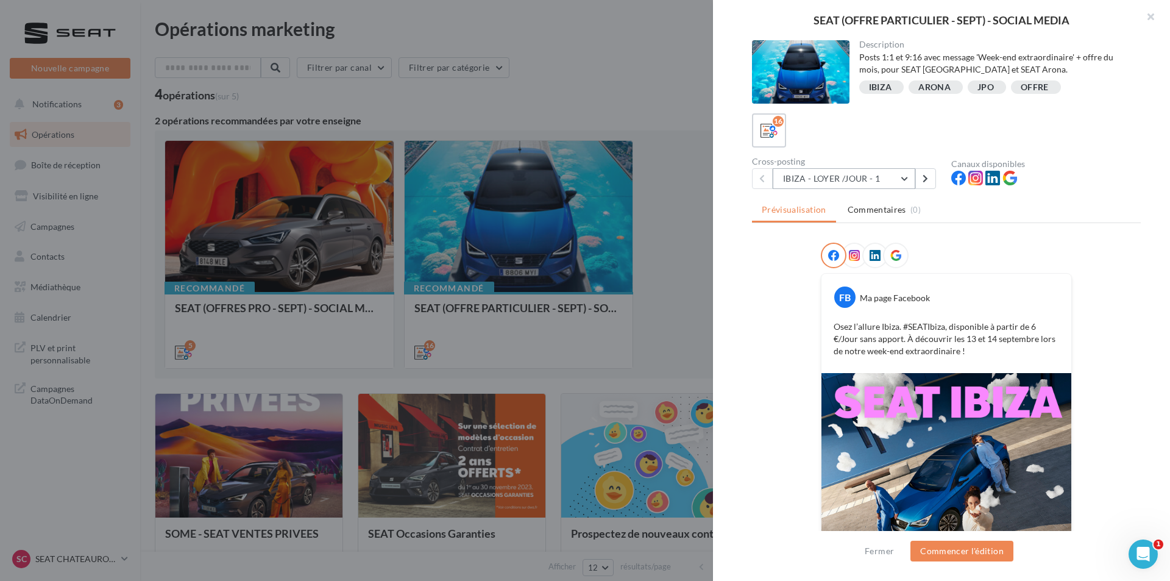
click at [831, 172] on button "IBIZA - LOYER /JOUR - 1" at bounding box center [843, 178] width 143 height 21
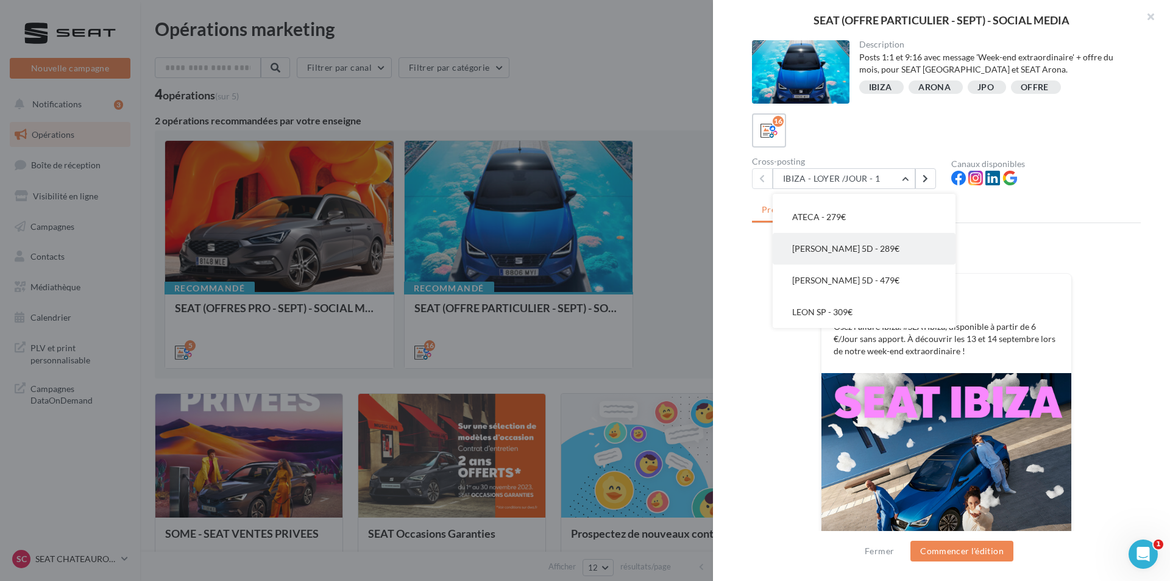
click at [869, 248] on button "[PERSON_NAME] 5D - 289€" at bounding box center [863, 249] width 183 height 32
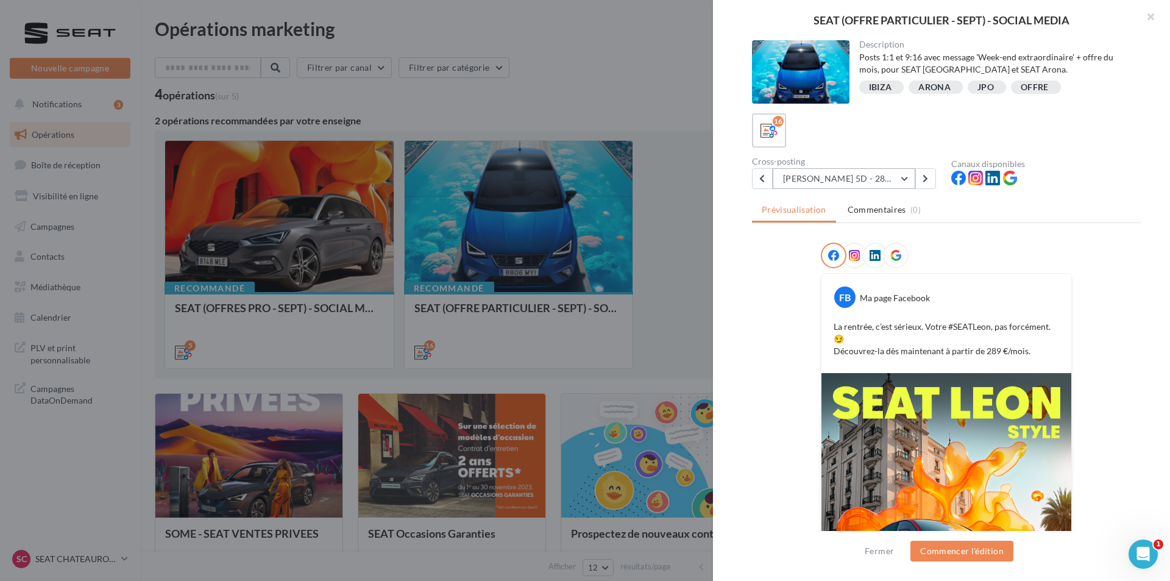
click at [884, 182] on button "[PERSON_NAME] 5D - 289€" at bounding box center [843, 178] width 143 height 21
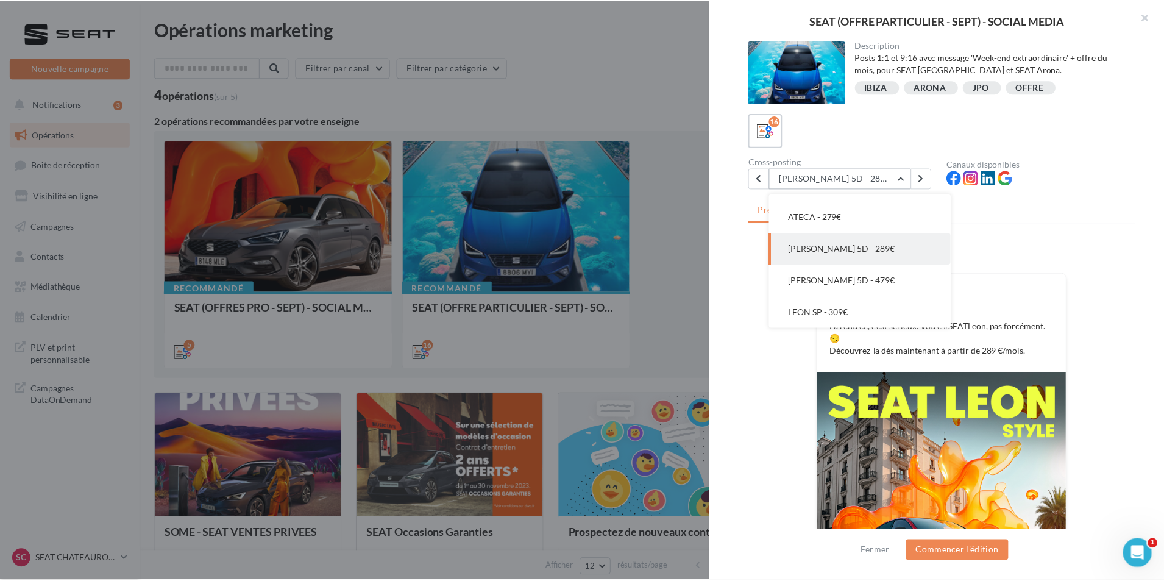
scroll to position [380, 0]
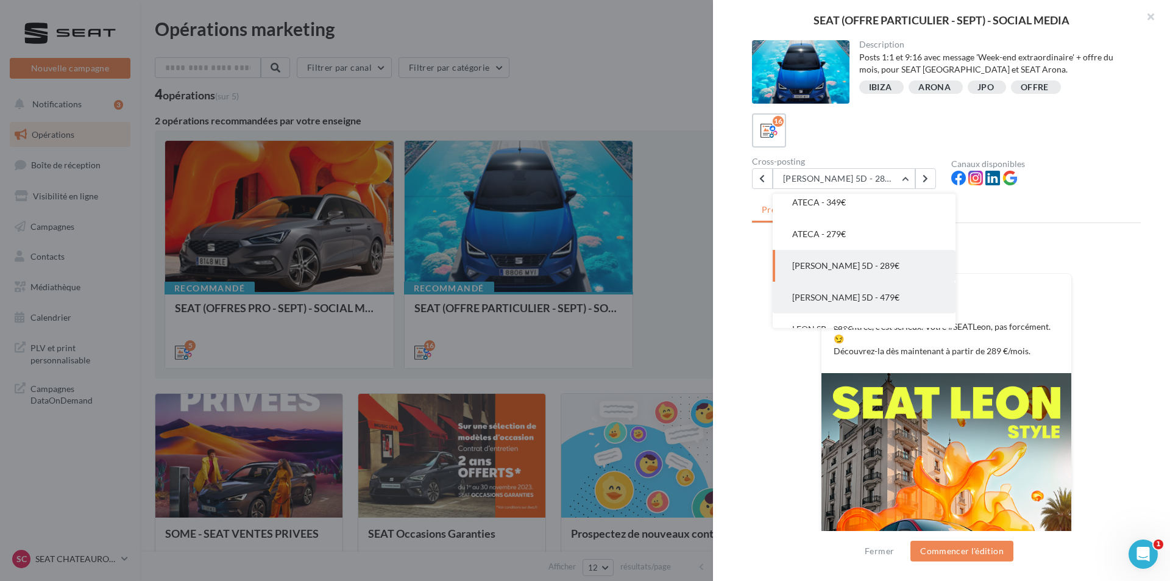
click at [880, 295] on button "[PERSON_NAME] 5D - 479€" at bounding box center [863, 297] width 183 height 32
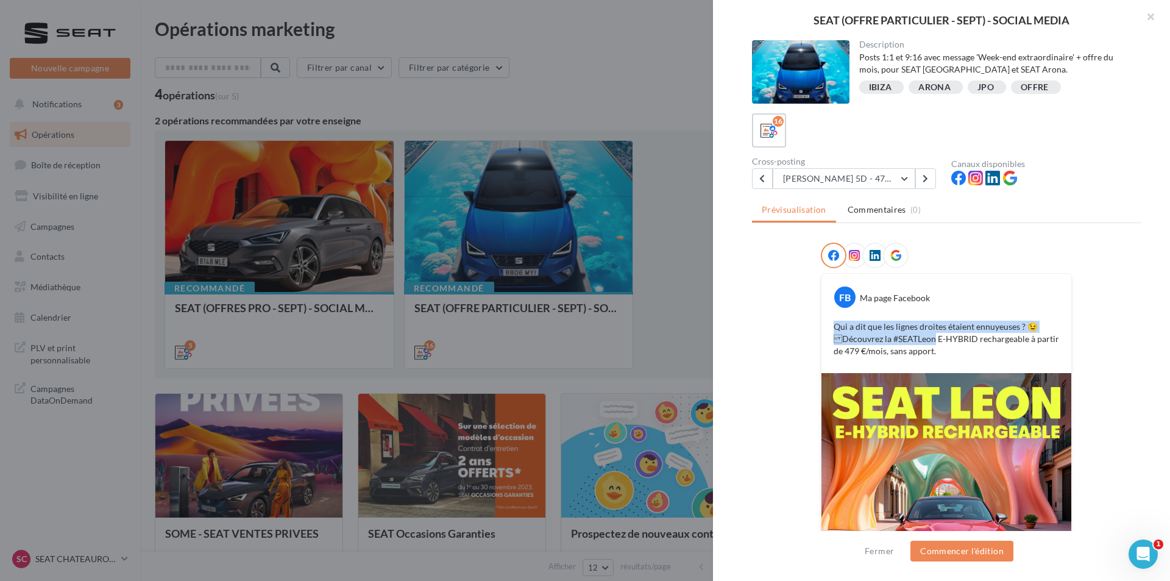
drag, startPoint x: 830, startPoint y: 326, endPoint x: 931, endPoint y: 339, distance: 102.0
click at [931, 339] on p "Qui a dit que les lignes droites étaient ennuyeuses ? 😉 Découvrez la #SEATLeon…" at bounding box center [945, 338] width 225 height 37
copy p "Qui a dit que les lignes droites étaient ennuyeuses ? 😉 Découvrez la #SEATLeon"
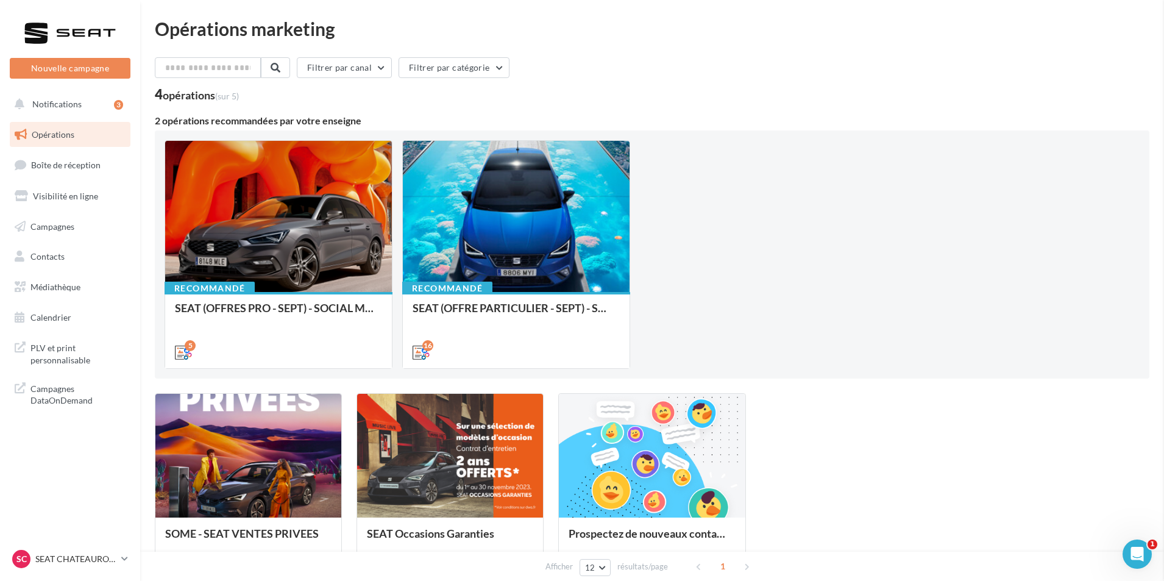
click at [69, 557] on p "SEAT CHATEAUROUX" at bounding box center [75, 559] width 81 height 12
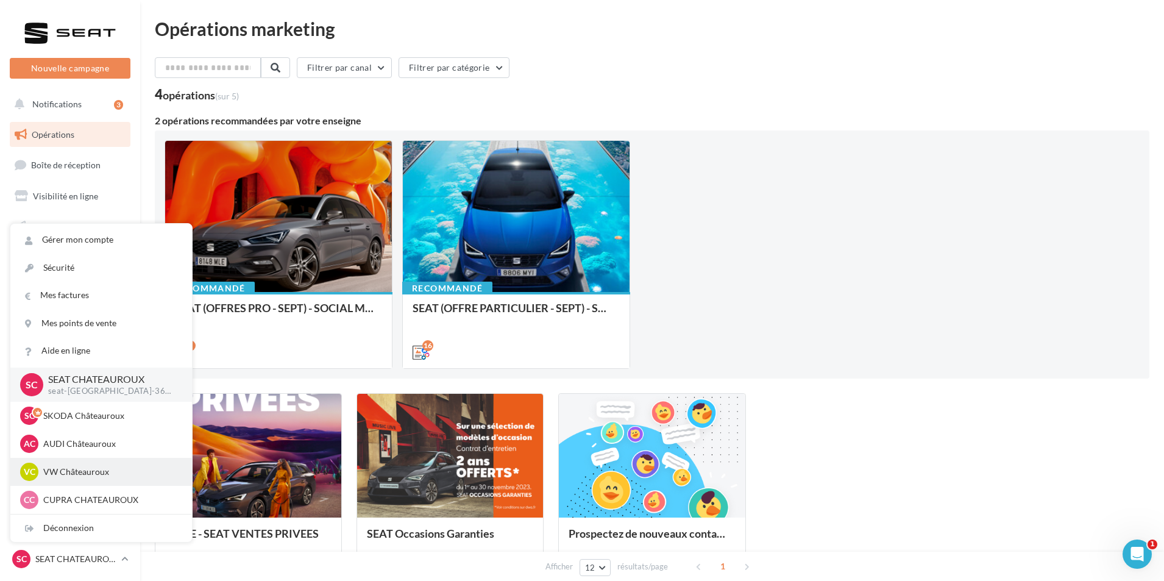
click at [112, 478] on div "VC VW Châteauroux vw-alse-36007" at bounding box center [101, 471] width 162 height 18
